Goal: Entertainment & Leisure: Consume media (video, audio)

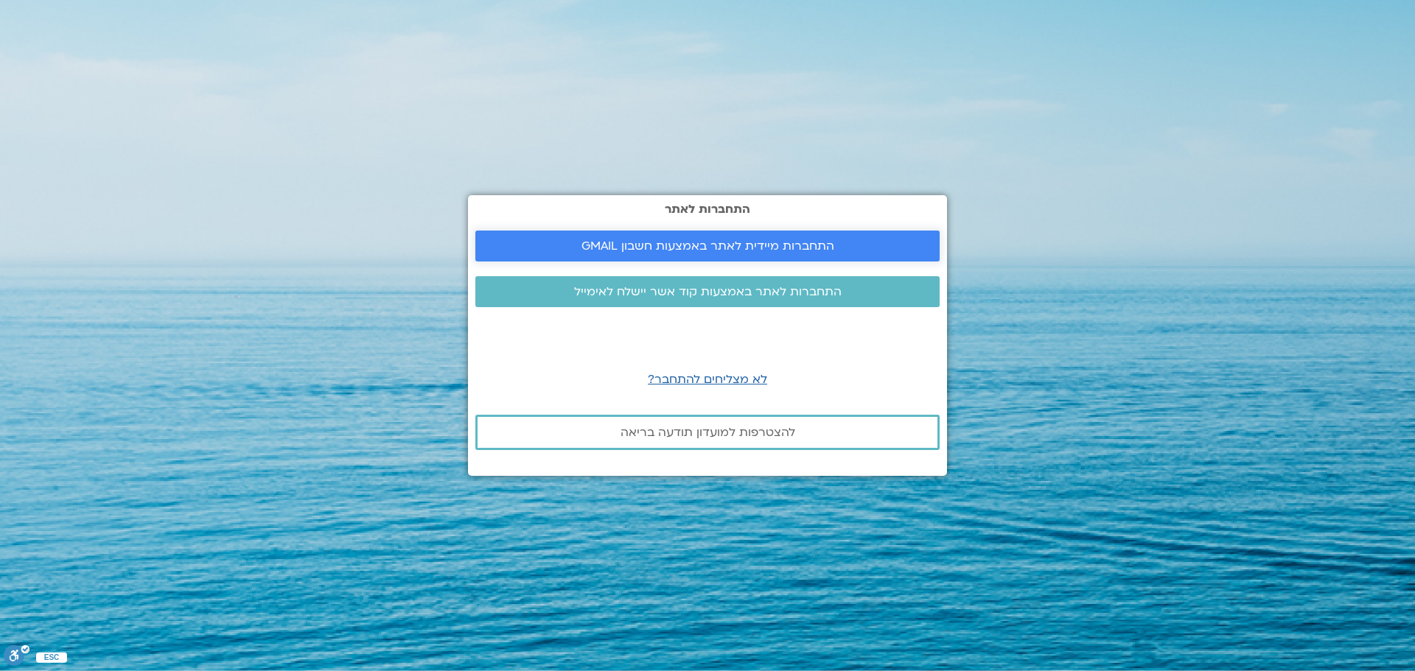
click at [777, 240] on span "התחברות מיידית לאתר באמצעות חשבון GMAIL" at bounding box center [708, 246] width 253 height 13
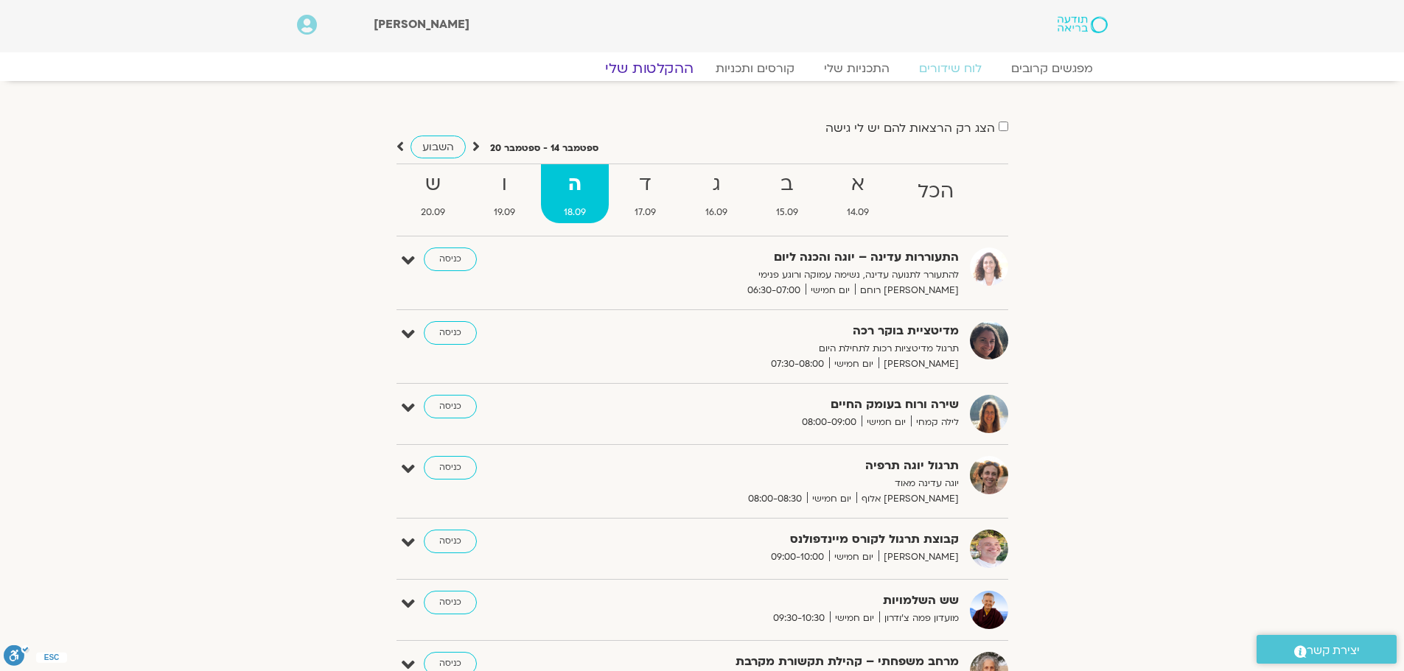
click at [643, 68] on link "ההקלטות שלי" at bounding box center [649, 69] width 124 height 18
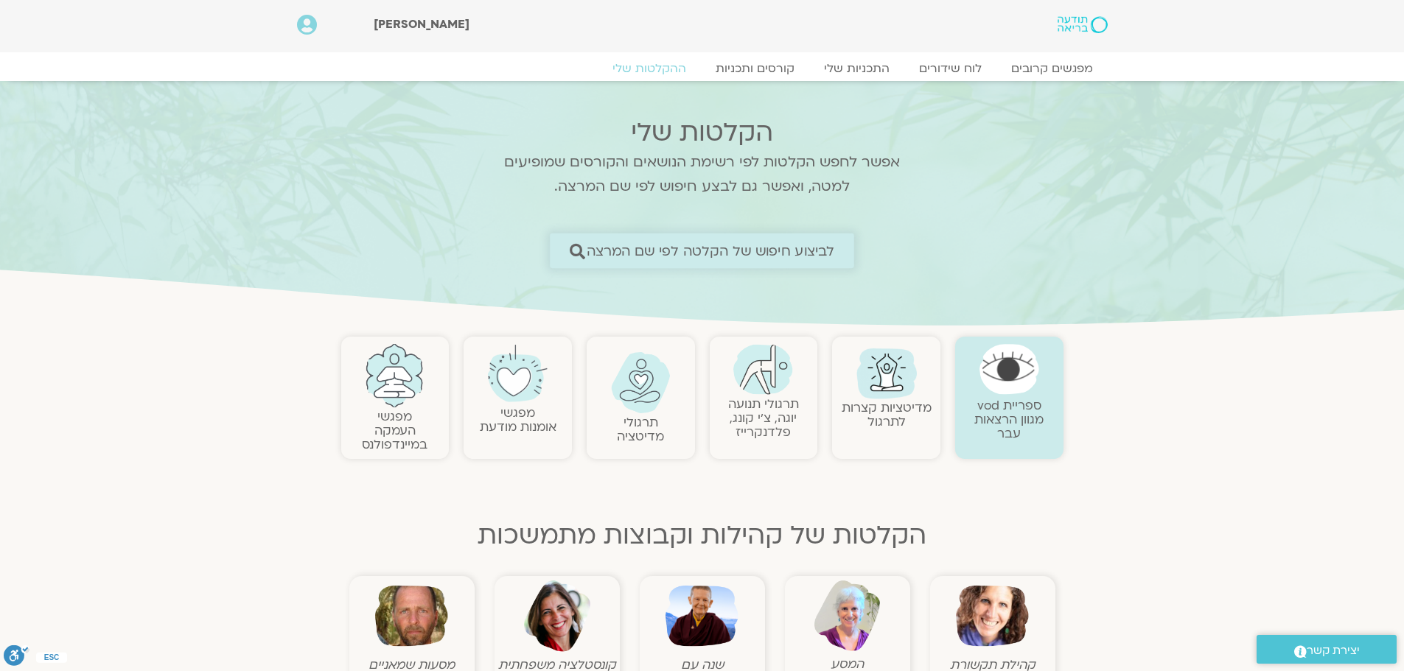
click at [639, 248] on span "לביצוע חיפוש של הקלטה לפי שם המרצה" at bounding box center [711, 250] width 248 height 15
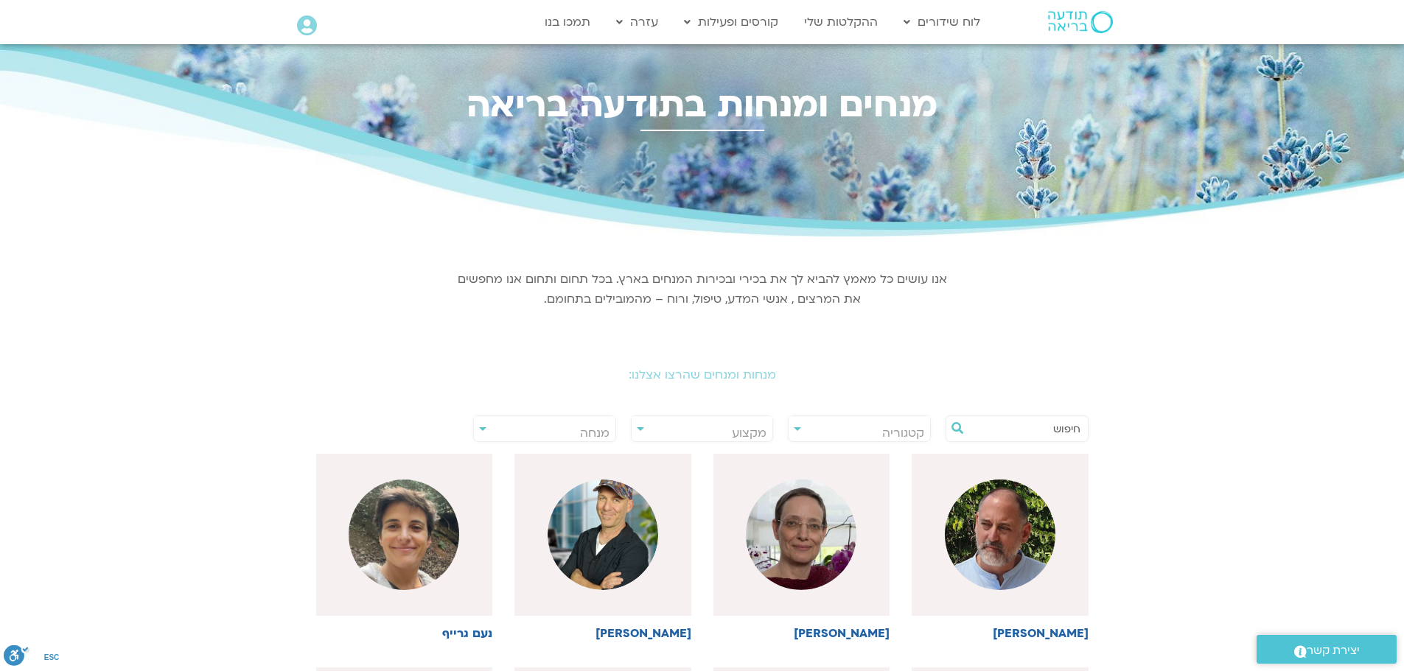
click at [484, 430] on div "**********" at bounding box center [544, 429] width 143 height 27
click at [481, 429] on div "**********" at bounding box center [544, 429] width 143 height 27
click at [562, 430] on span "מנחה" at bounding box center [545, 433] width 142 height 34
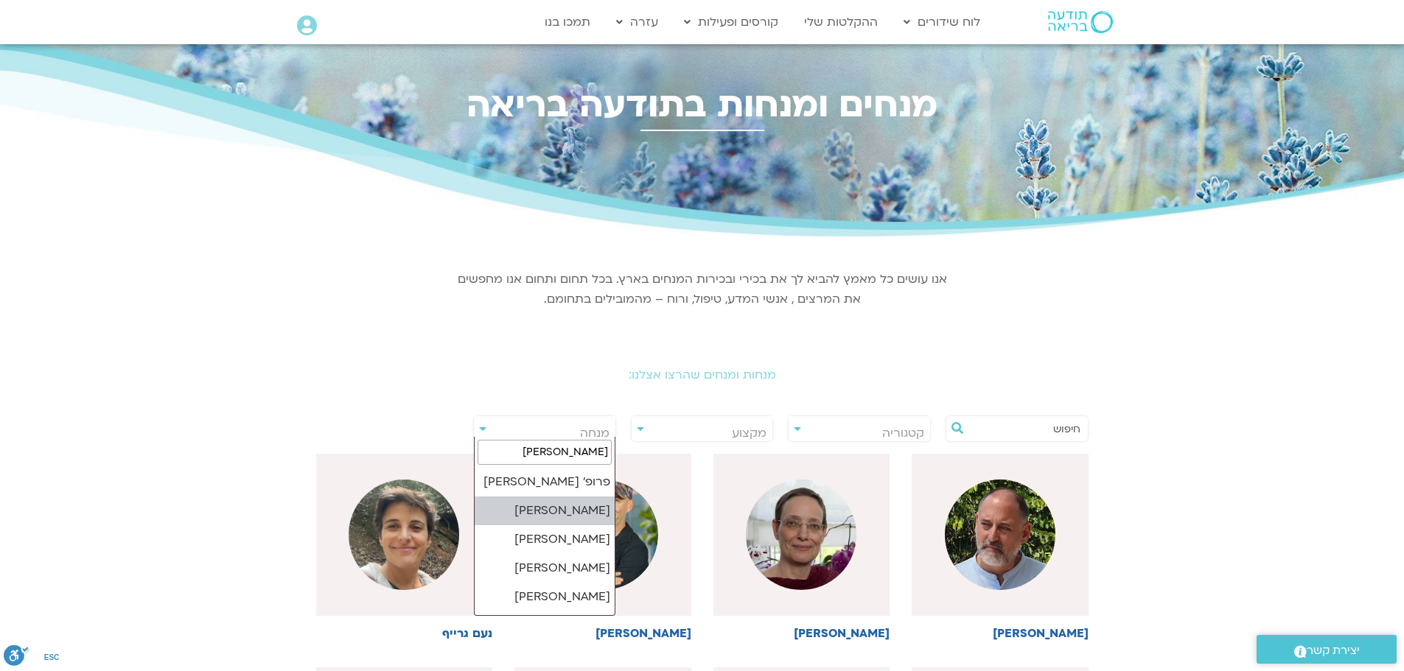
type input "תמר"
select select "******"
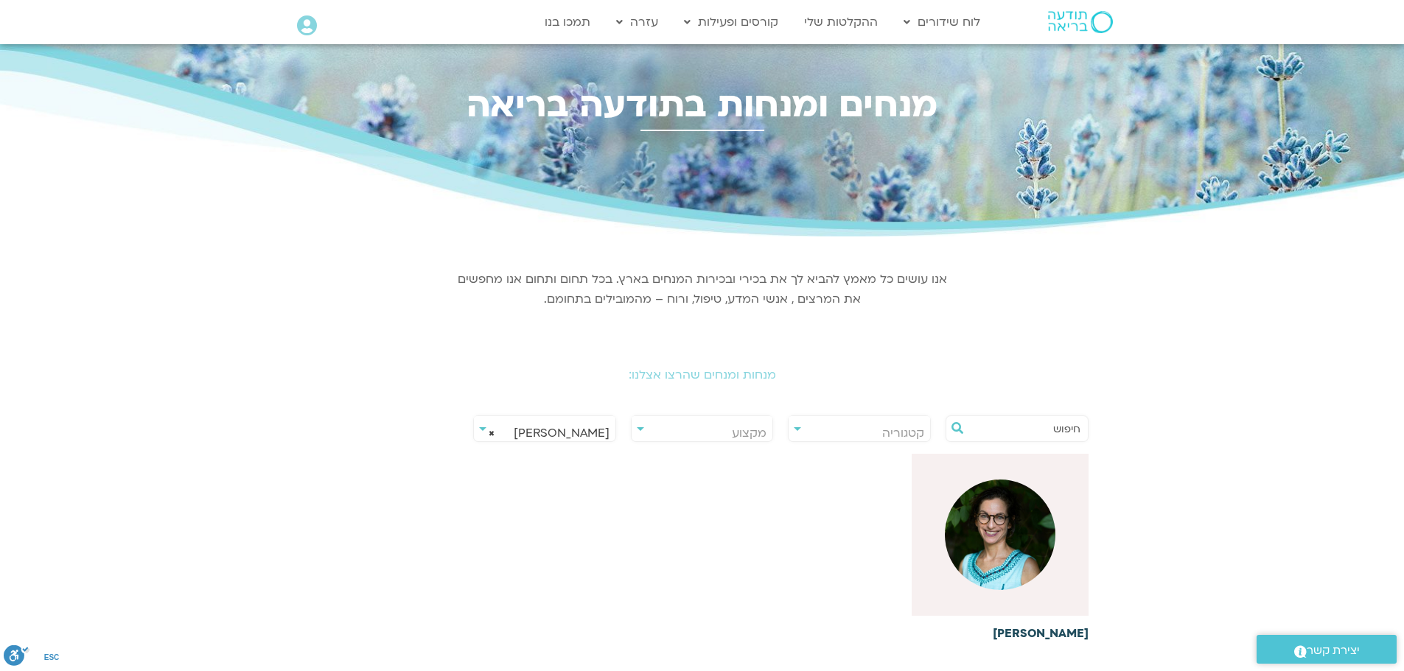
click at [1007, 551] on img at bounding box center [1000, 535] width 111 height 111
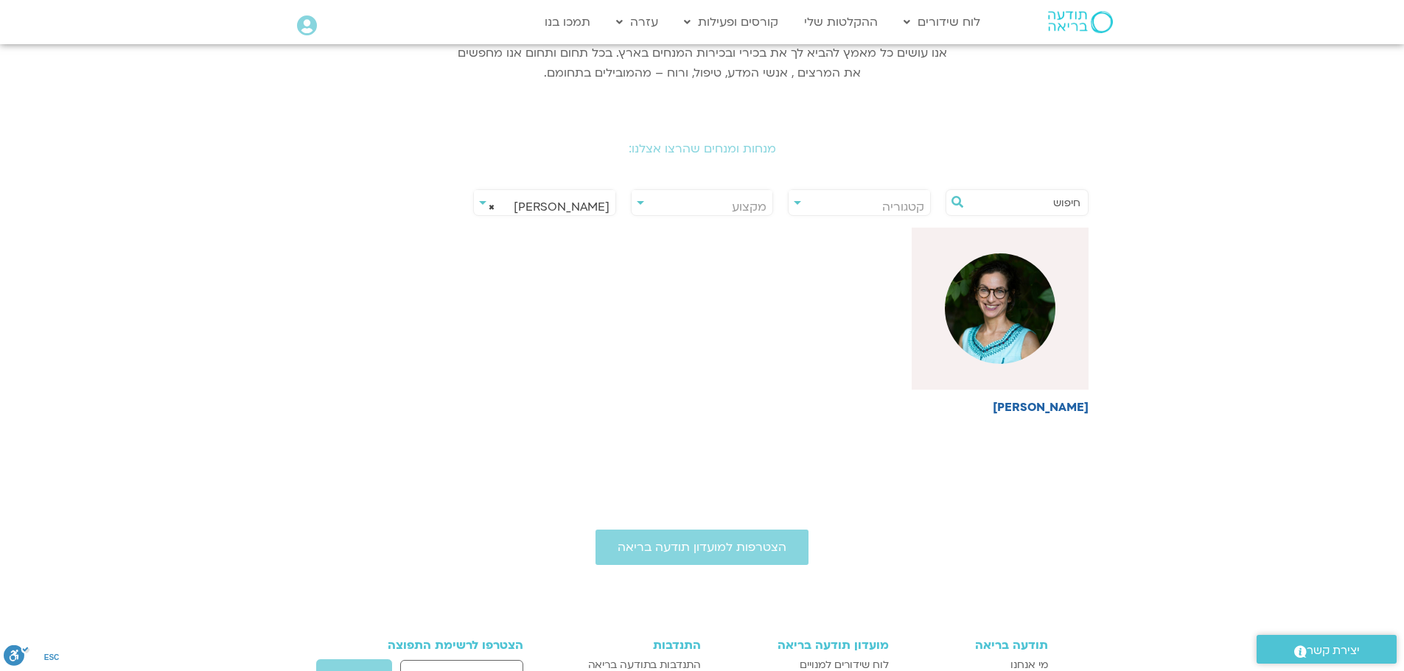
scroll to position [295, 0]
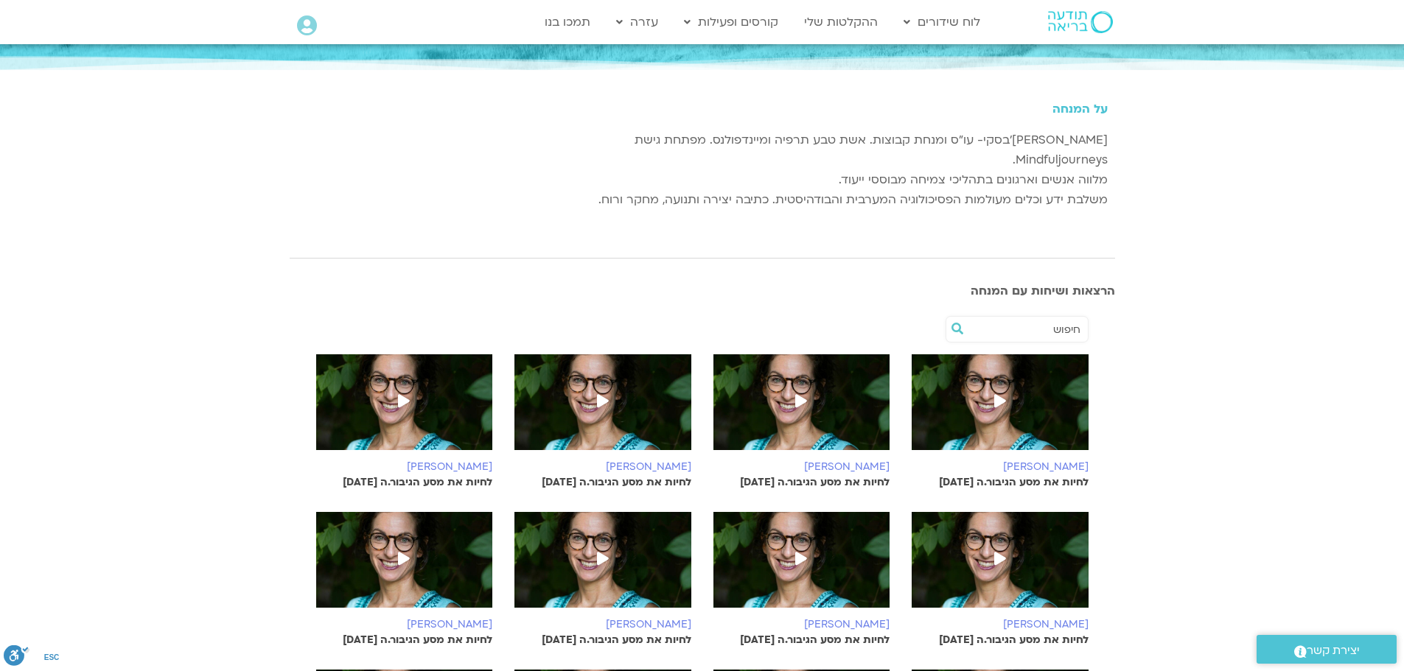
scroll to position [516, 0]
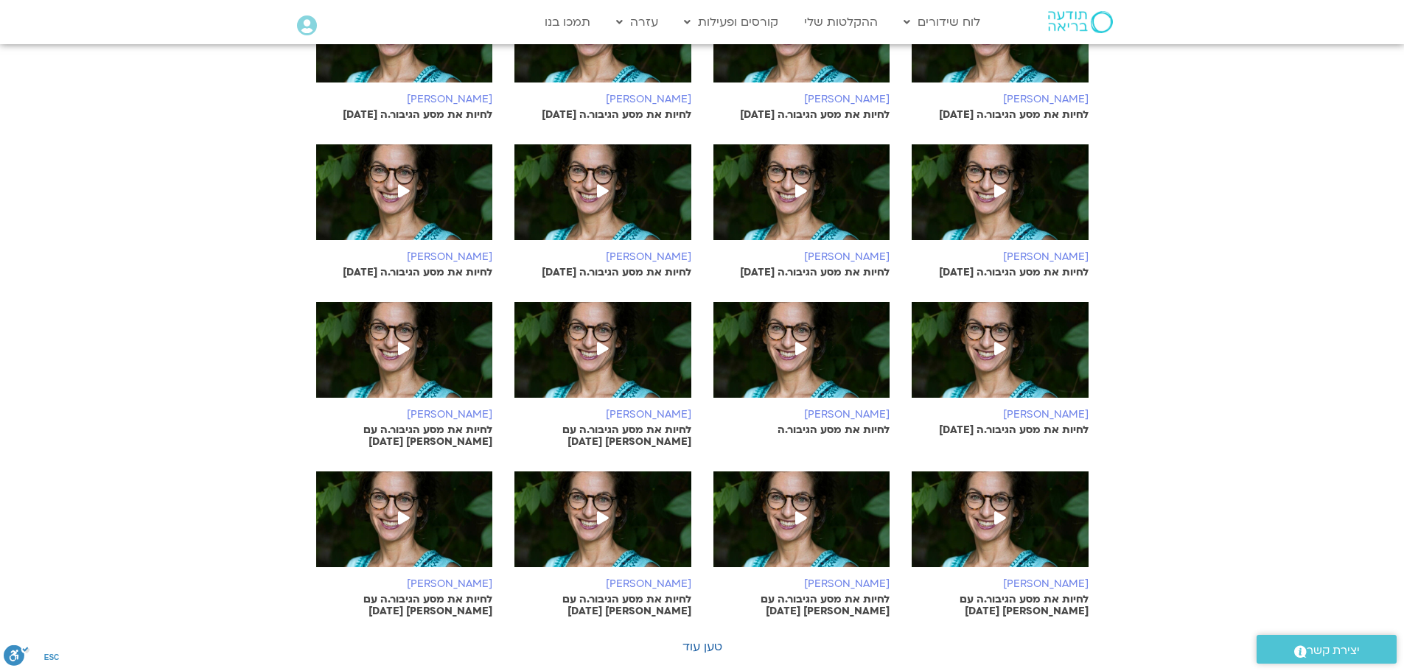
click at [402, 512] on icon at bounding box center [404, 518] width 12 height 13
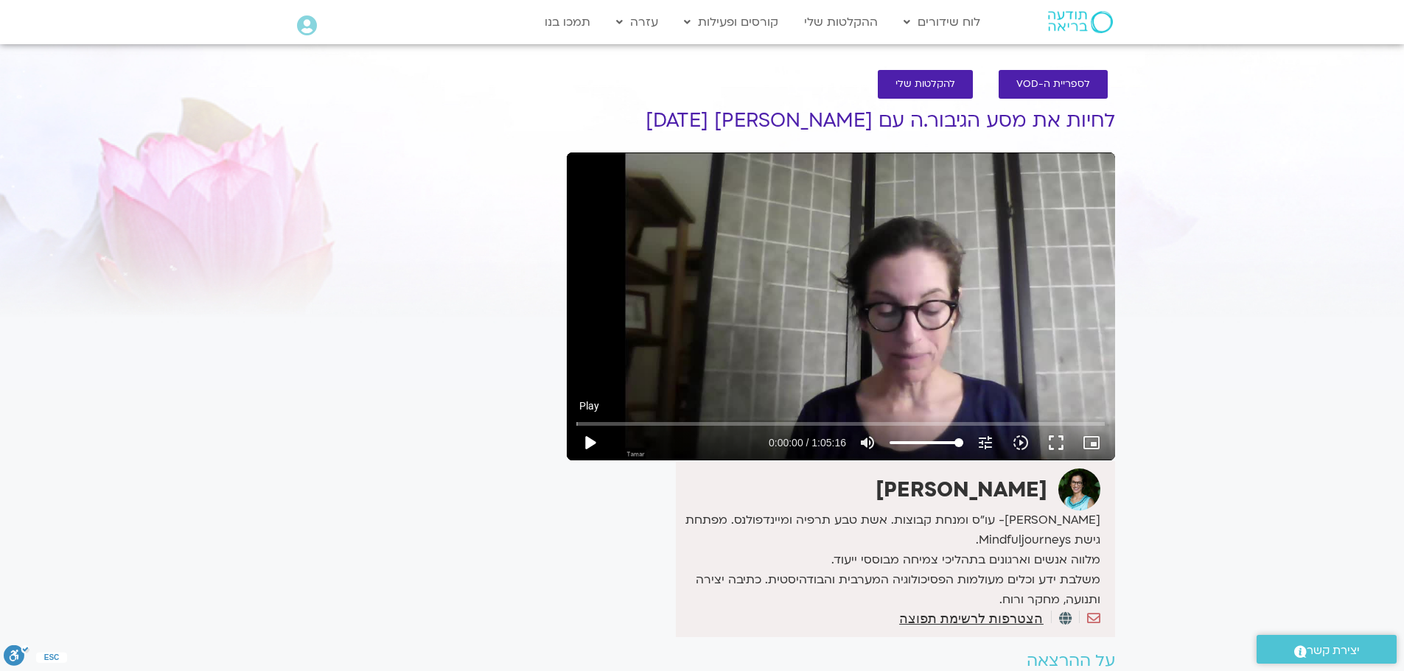
click at [590, 446] on button "play_arrow" at bounding box center [589, 442] width 35 height 35
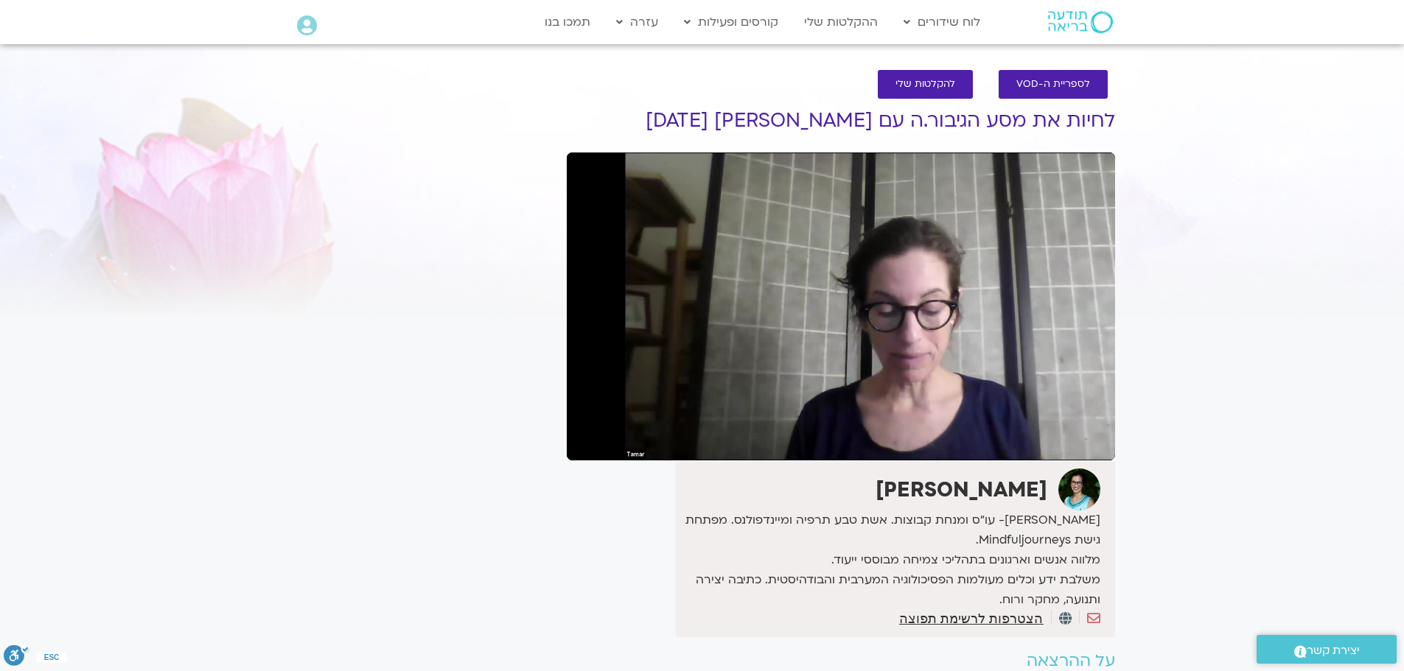
click at [1125, 601] on section "לספריית ה-VOD להקלטות שלי לחיות את מסע הגיבור.ה עם [PERSON_NAME] [DATE] [PERSON…" at bounding box center [702, 402] width 1404 height 694
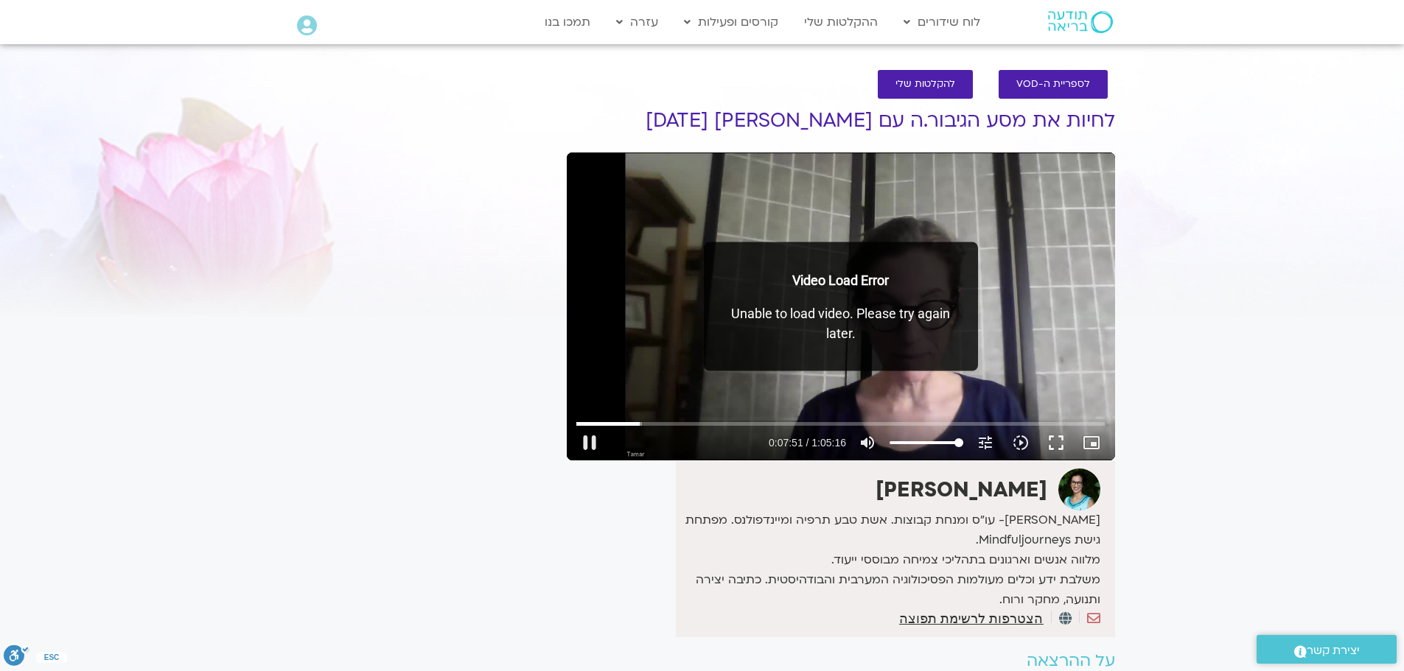
click at [719, 404] on div "Skip Ad 22:29 pause 0:07:51 / 1:05:16 volume_up Mute tune Resolution Auto 870p …" at bounding box center [841, 307] width 548 height 308
click at [590, 444] on button "play_arrow" at bounding box center [589, 442] width 35 height 35
click at [593, 445] on button "pause" at bounding box center [589, 442] width 35 height 35
type input "483.36054"
